Goal: Information Seeking & Learning: Find specific page/section

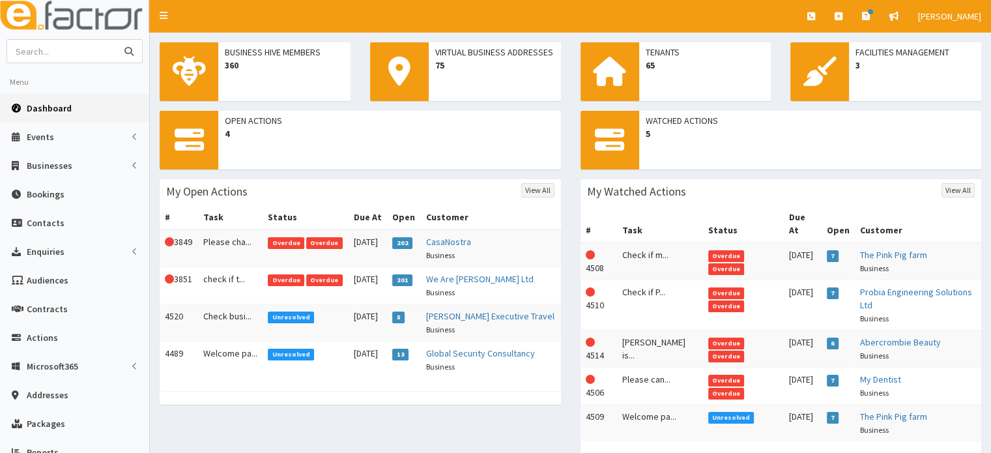
click at [81, 51] on input "text" at bounding box center [62, 51] width 110 height 23
type input "britcon"
click at [116, 40] on button "submit" at bounding box center [129, 51] width 26 height 23
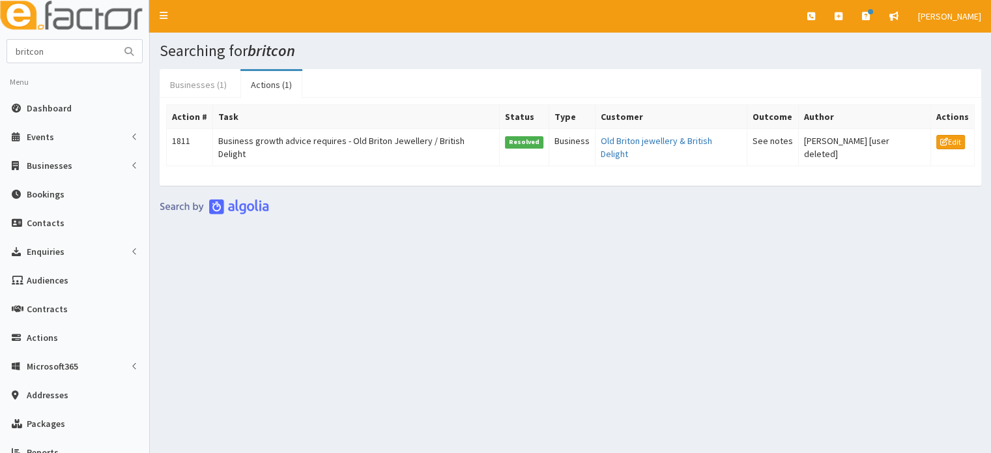
click at [217, 89] on link "Businesses (1)" at bounding box center [199, 84] width 78 height 27
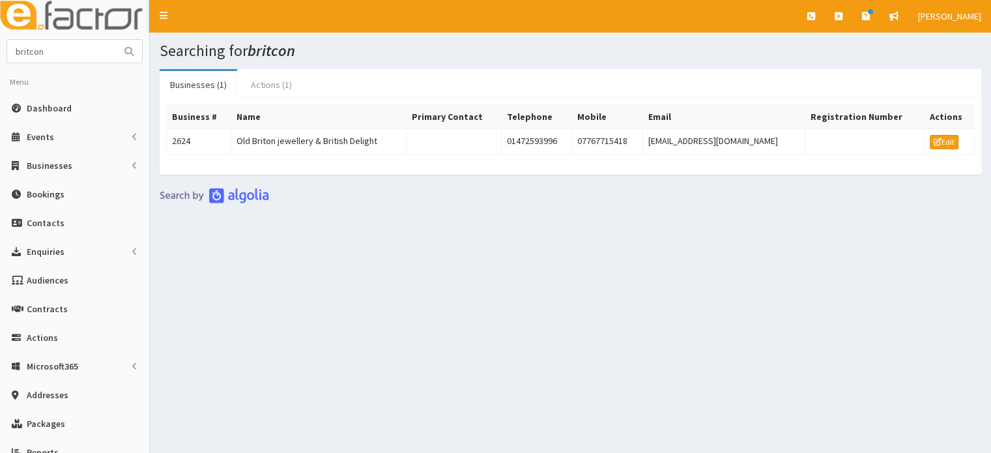
click at [274, 88] on link "Actions (1)" at bounding box center [272, 84] width 62 height 27
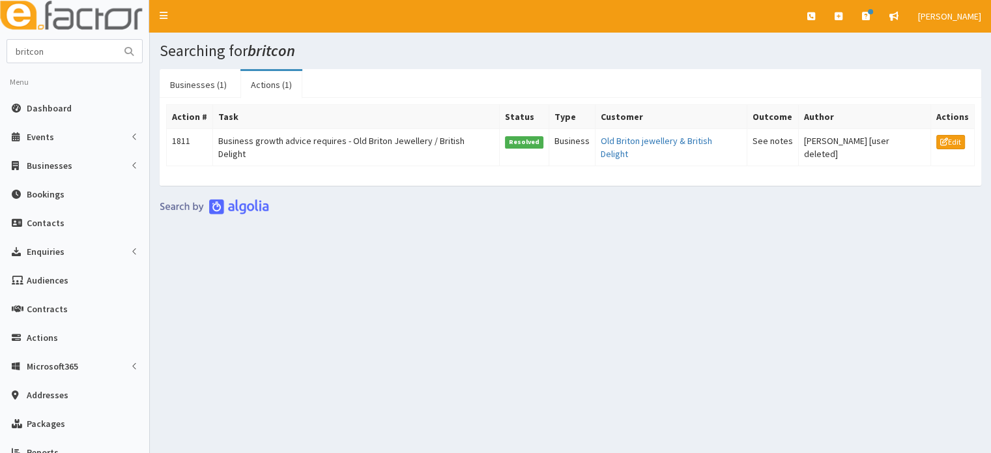
click at [274, 88] on link "Actions (1)" at bounding box center [272, 84] width 62 height 27
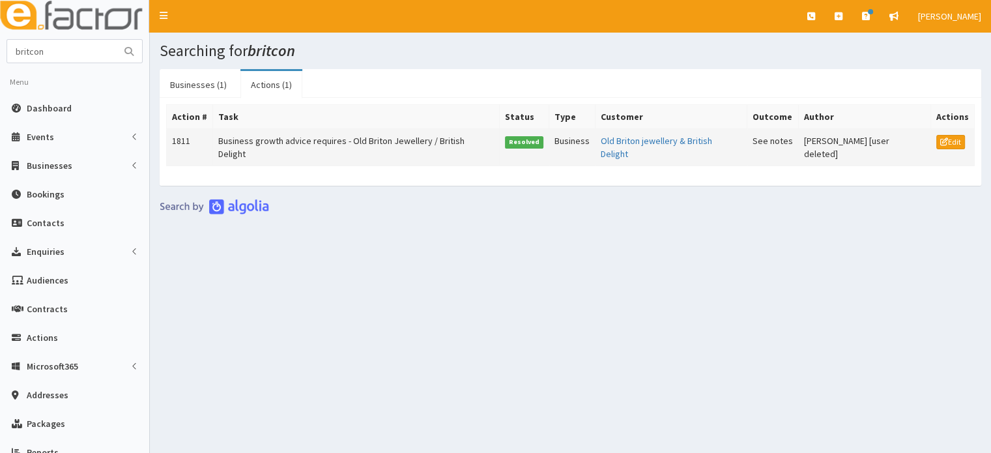
click at [368, 147] on td "Business growth advice requires - Old Briton Jewellery / British Delight" at bounding box center [355, 147] width 287 height 37
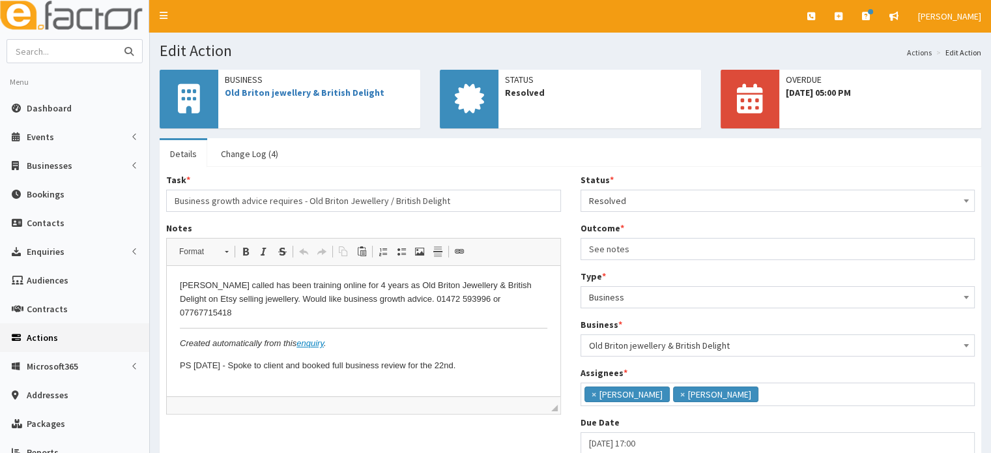
click at [70, 60] on input "text" at bounding box center [62, 51] width 110 height 23
type input "ams no"
click at [116, 40] on button "submit" at bounding box center [129, 51] width 26 height 23
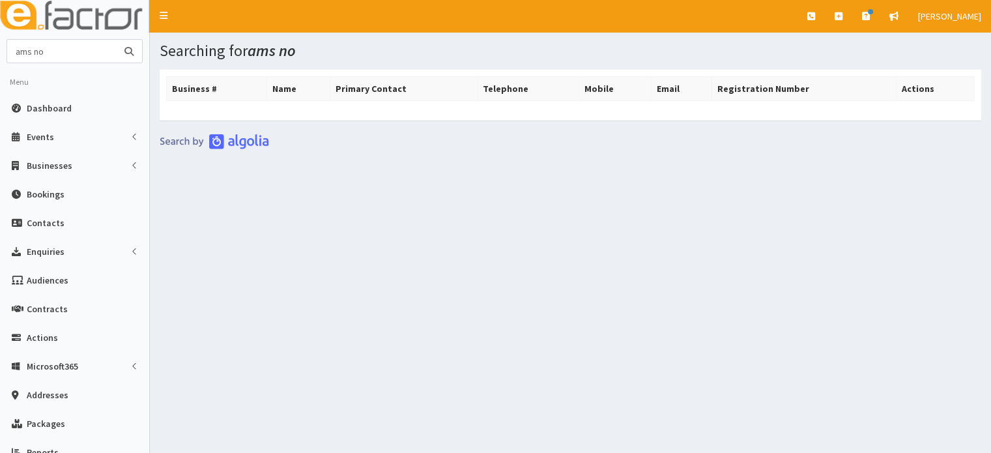
click at [89, 57] on input "ams no" at bounding box center [62, 51] width 110 height 23
type input "ams"
click at [116, 40] on button "submit" at bounding box center [129, 51] width 26 height 23
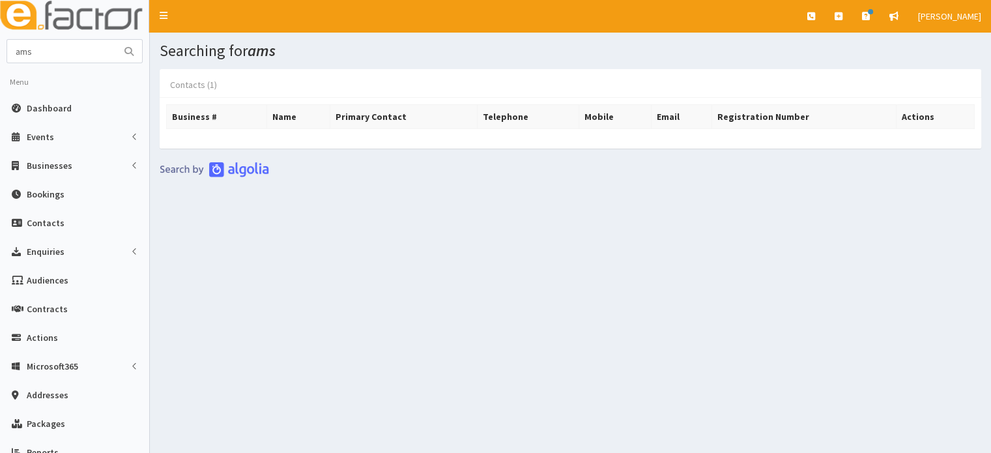
click at [203, 78] on link "Contacts (1)" at bounding box center [194, 84] width 68 height 27
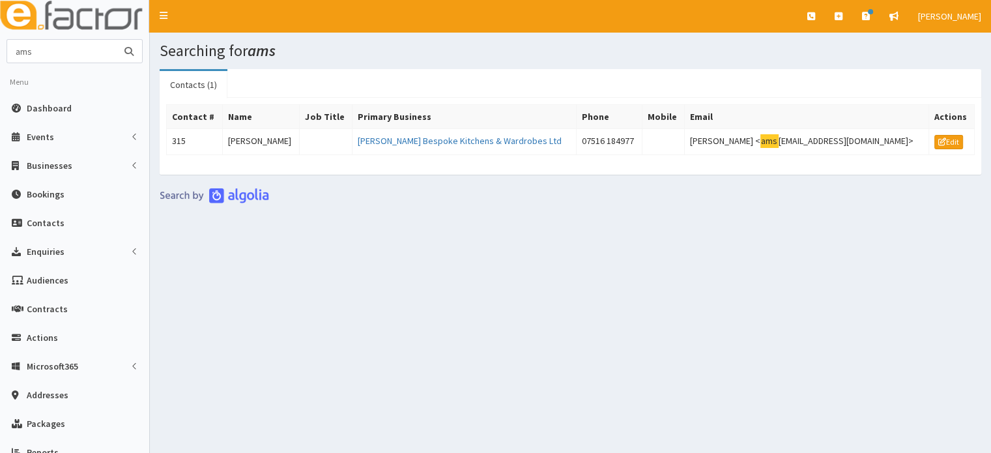
drag, startPoint x: 71, startPoint y: 59, endPoint x: 0, endPoint y: 46, distance: 72.2
click at [0, 46] on section "ams Menu Dashboard Events Events Campaigns Apps" at bounding box center [74, 299] width 149 height 520
click at [50, 104] on span "Dashboard" at bounding box center [49, 108] width 45 height 12
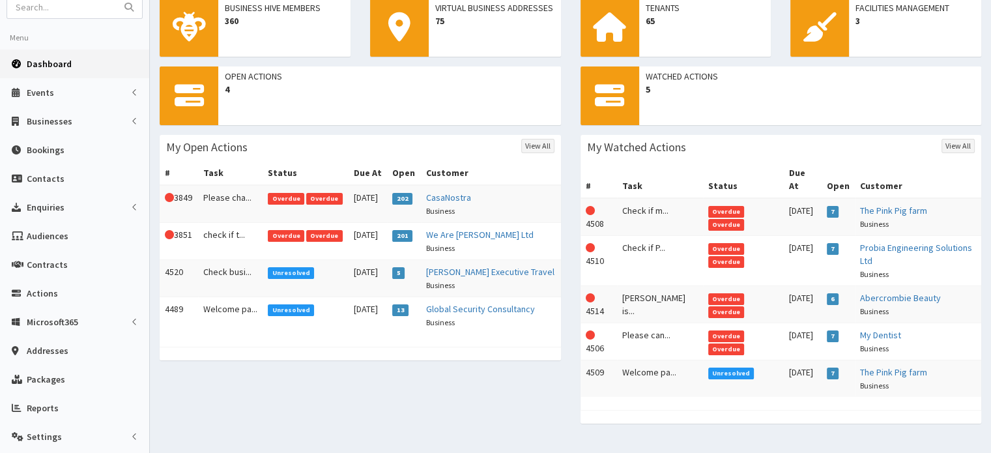
scroll to position [52, 0]
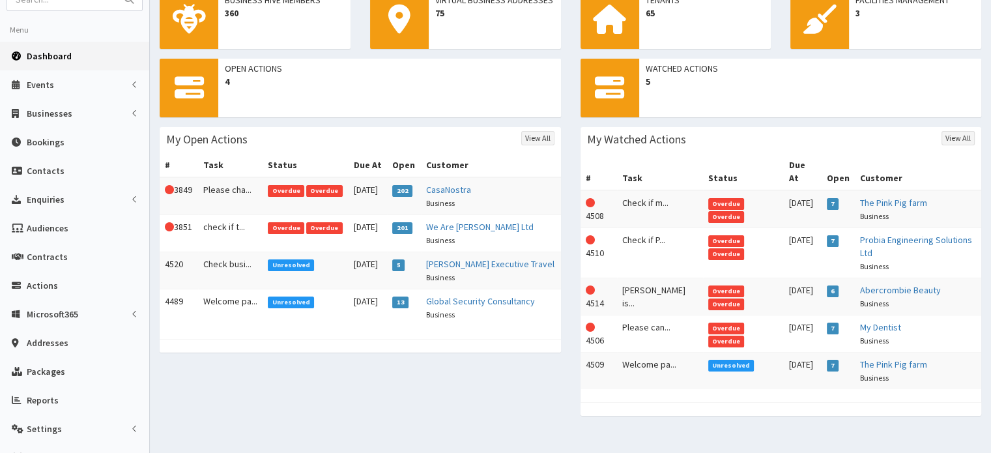
click at [538, 383] on div "Open Actions 4 My Open Actions View All # Task Status Due At Open Customer This…" at bounding box center [570, 244] width 841 height 370
click at [215, 302] on td "Welcome pa..." at bounding box center [230, 307] width 65 height 37
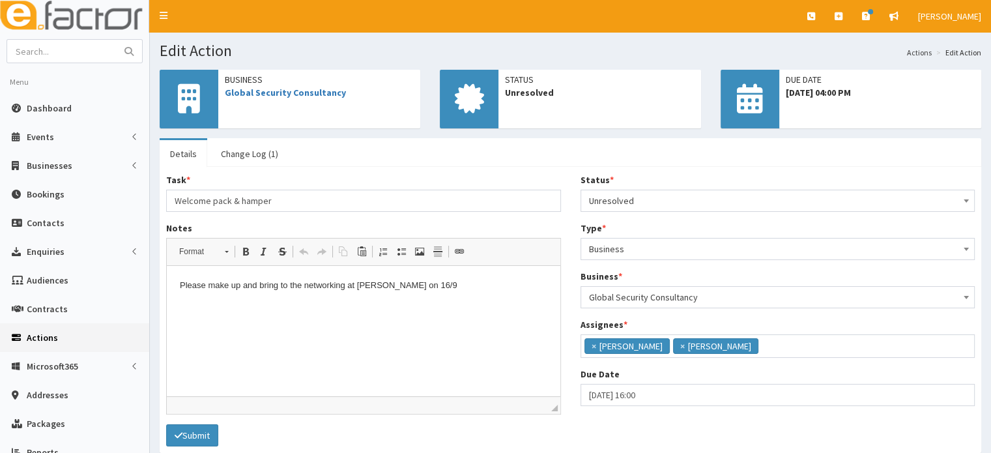
scroll to position [93, 0]
click at [375, 96] on span "Global Security Consultancy" at bounding box center [319, 92] width 189 height 13
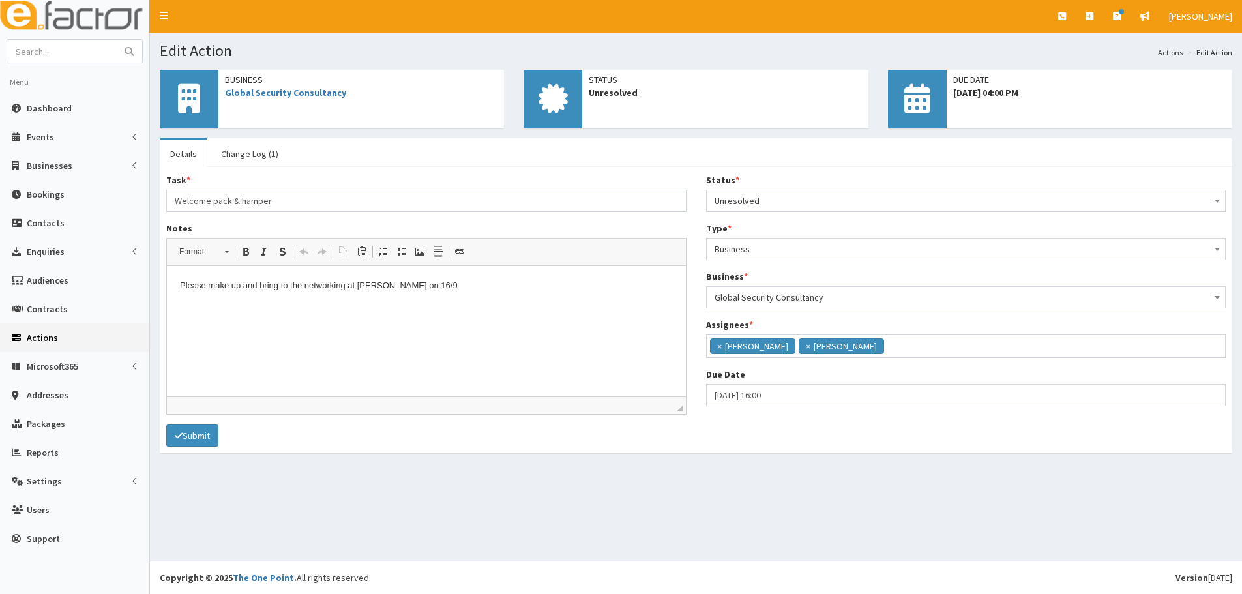
click at [471, 297] on html "Please make up and bring to the networking at Lindsey Lodge on 16/9" at bounding box center [426, 286] width 519 height 40
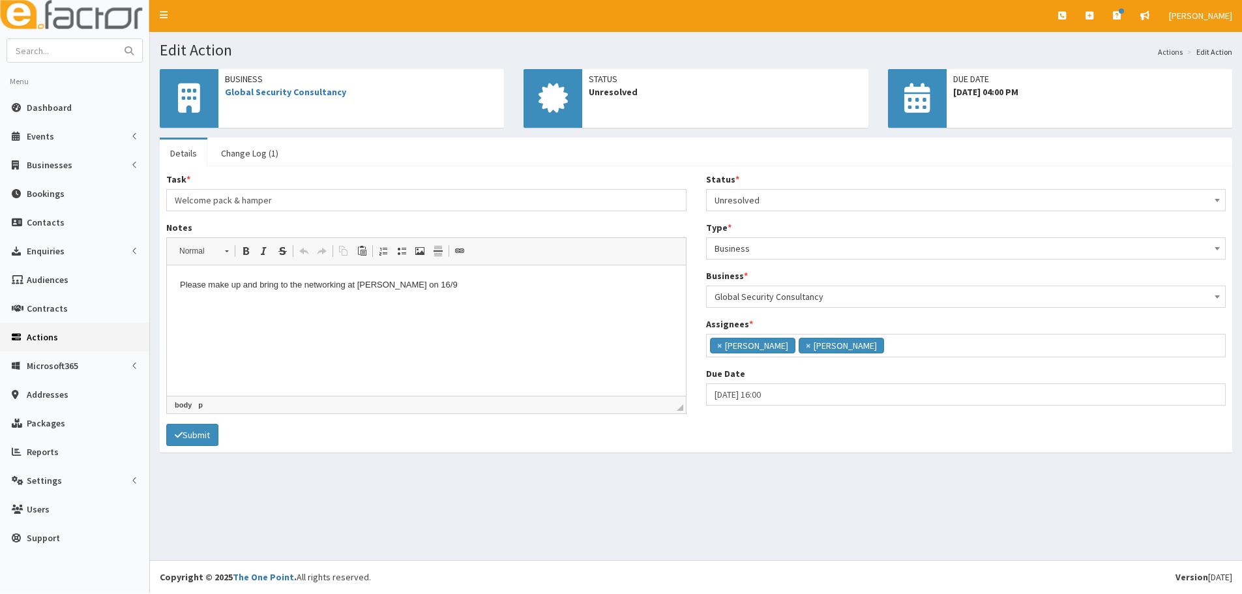
click at [502, 276] on html "Please make up and bring to the networking at Lindsey Lodge on 16/9" at bounding box center [426, 285] width 519 height 40
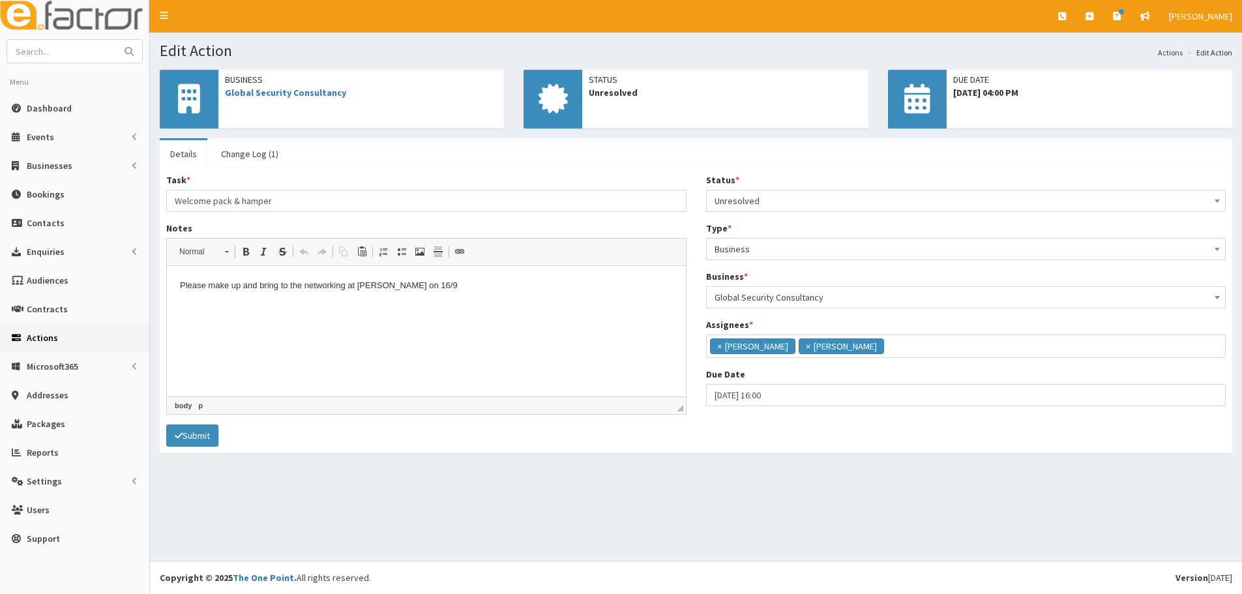
click at [492, 452] on section "Business Global Security Consultancy Status Unresolved Due Date 15th Sep 2025 0…" at bounding box center [696, 267] width 1092 height 417
